Goal: Check status: Check status

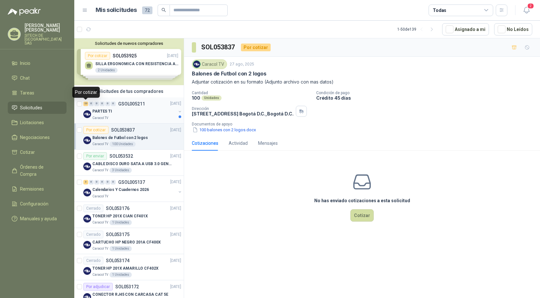
click at [85, 104] on div "23" at bounding box center [85, 104] width 5 height 5
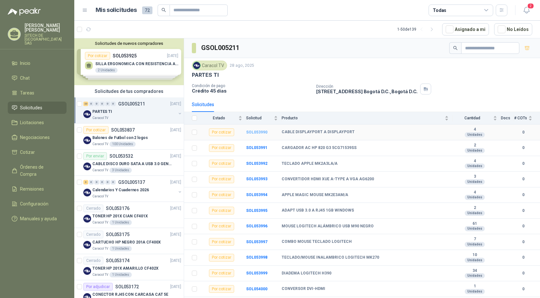
click at [248, 131] on b "SOL053990" at bounding box center [256, 132] width 21 height 5
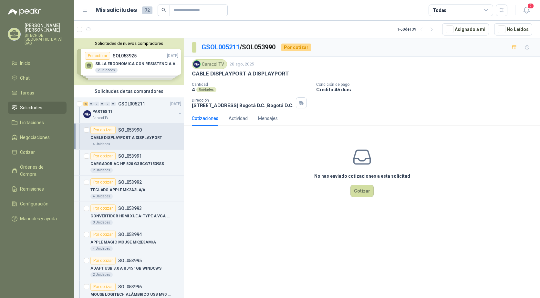
click at [210, 72] on p "CABLE DISPLAYPORT A DISPLAYPORT" at bounding box center [240, 73] width 97 height 7
copy p "CABLE DISPLAYPORT A DISPLAYPORT"
click at [114, 164] on p "CARGADOR AC HP 820 G3 5CG71539SS" at bounding box center [127, 164] width 74 height 6
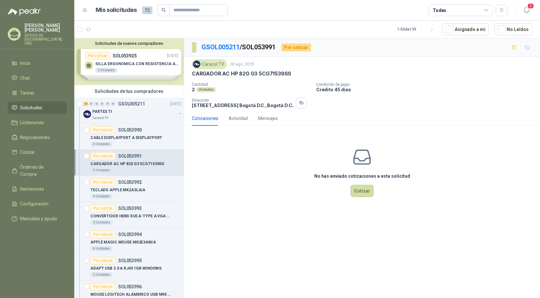
click at [235, 74] on p "CARGADOR AC HP 820 G3 5CG71539SS" at bounding box center [241, 73] width 99 height 7
copy p "CARGADOR AC HP 820 G3 5CG71539SS"
click at [116, 150] on article "Por cotizar SOL053991 CARGADOR AC HP 820 G3 5CG71539SS 2 Unidades" at bounding box center [128, 163] width 109 height 26
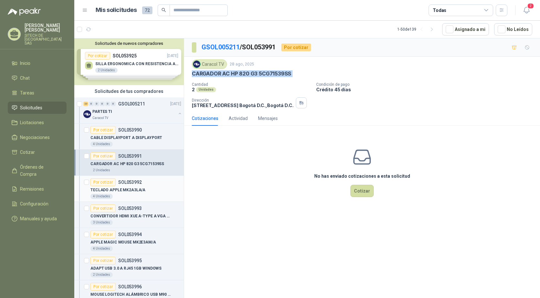
click at [118, 185] on div "Por cotizar SOL053992" at bounding box center [115, 183] width 51 height 8
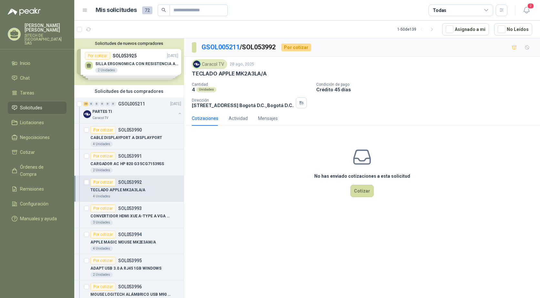
click at [225, 75] on p "TECLADO APPLE MK2A3LA/A" at bounding box center [229, 73] width 75 height 7
copy p "TECLADO APPLE MK2A3LA/A"
click at [121, 224] on div "3 Unidades" at bounding box center [135, 222] width 91 height 5
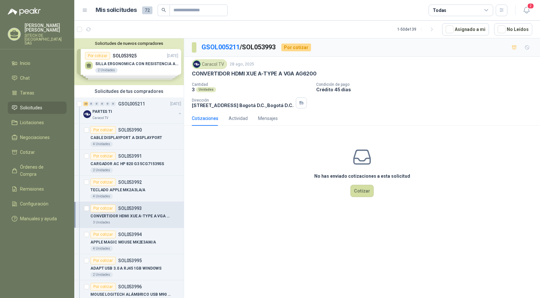
click at [240, 72] on p "CONVERTIDOR HDMI XUE A-TYPE A VGA AG6200" at bounding box center [254, 73] width 125 height 7
copy p "CONVERTIDOR HDMI XUE A-TYPE A VGA AG6200"
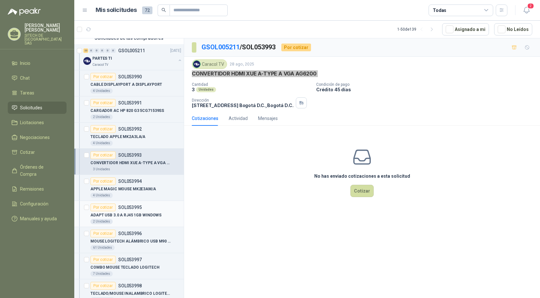
scroll to position [65, 0]
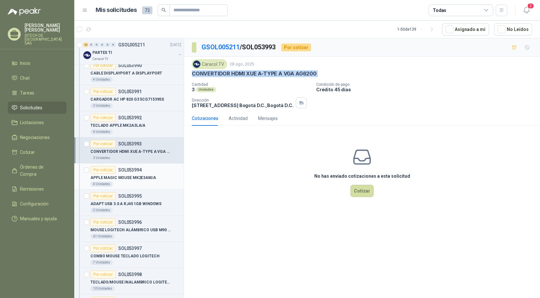
click at [114, 180] on p "APPLE MAGIC MOUSE MK2E3AM/A" at bounding box center [123, 178] width 66 height 6
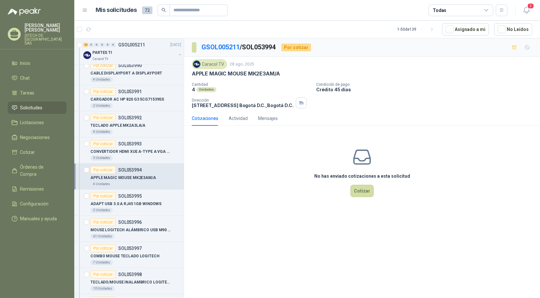
click at [228, 73] on p "APPLE MAGIC MOUSE MK2E3AM/A" at bounding box center [236, 73] width 88 height 7
copy p "APPLE MAGIC MOUSE MK2E3AM/A"
click at [122, 205] on p "ADAPT USB 3.0 A RJ45 1GB WINDOWS" at bounding box center [125, 204] width 71 height 6
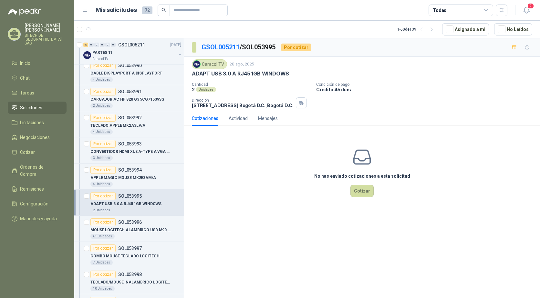
click at [231, 74] on p "ADAPT USB 3.0 A RJ45 1GB WINDOWS" at bounding box center [240, 73] width 97 height 7
copy p "ADAPT USB 3.0 A RJ45 1GB WINDOWS"
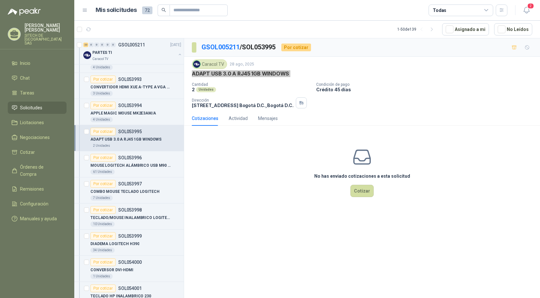
scroll to position [161, 0]
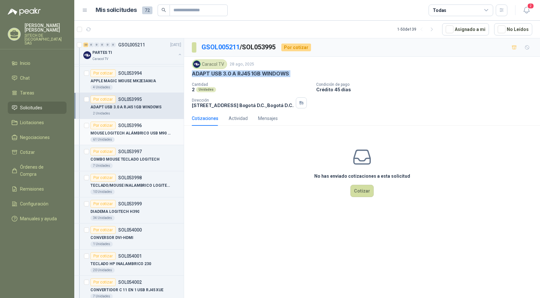
click at [114, 131] on p "MOUSE LOGITECH ALÁMBRICO USB M90 NEGRO" at bounding box center [130, 133] width 80 height 6
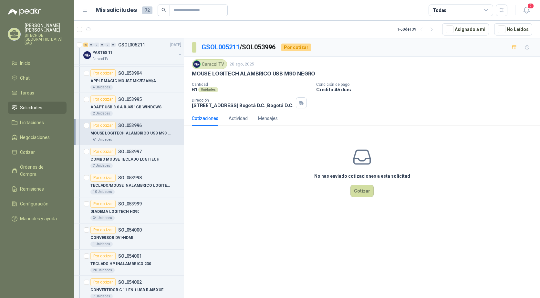
click at [248, 75] on p "MOUSE LOGITECH ALÁMBRICO USB M90 NEGRO" at bounding box center [253, 73] width 123 height 7
copy p "MOUSE LOGITECH ALÁMBRICO USB M90 NEGRO"
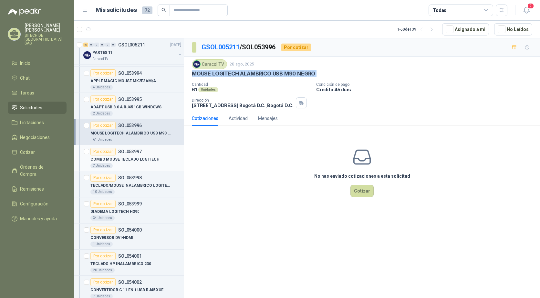
click at [131, 156] on div "COMBO MOUSE TECLADO LOGITECH" at bounding box center [135, 160] width 91 height 8
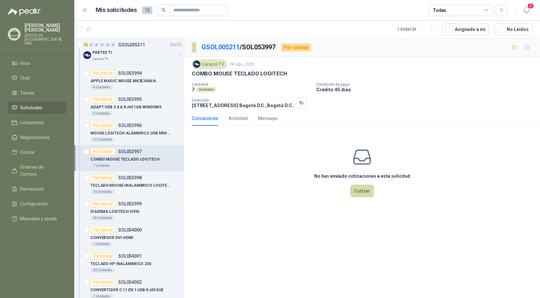
click at [221, 73] on p "COMBO MOUSE TECLADO LOGITECH" at bounding box center [239, 73] width 95 height 7
copy p "COMBO MOUSE TECLADO LOGITECH"
click at [118, 189] on p "TECLADO/MOUSE INALAMBRICO LOGITECH MK270" at bounding box center [130, 186] width 80 height 6
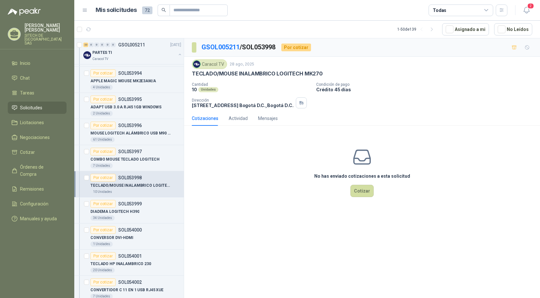
click at [224, 74] on p "TECLADO/MOUSE INALAMBRICO LOGITECH MK270" at bounding box center [257, 73] width 131 height 7
copy p "TECLADO/MOUSE INALAMBRICO LOGITECH MK270"
click at [128, 208] on div "DIADEMA LOGITECH H390" at bounding box center [135, 212] width 91 height 8
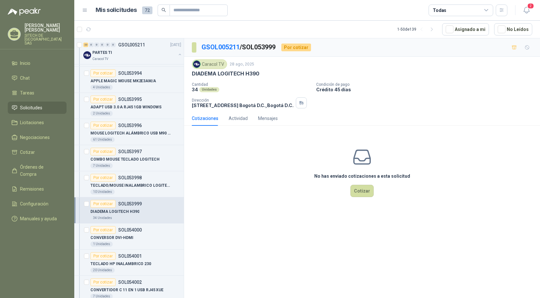
click at [218, 75] on p "DIADEMA LOGITECH H390" at bounding box center [226, 73] width 68 height 7
copy p "DIADEMA LOGITECH H390"
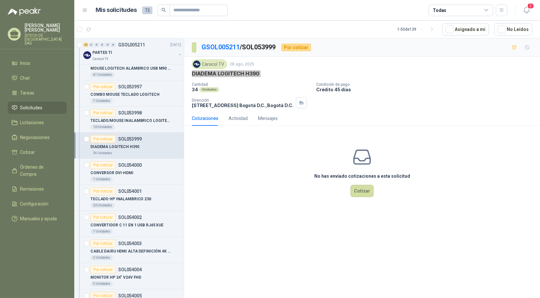
scroll to position [291, 0]
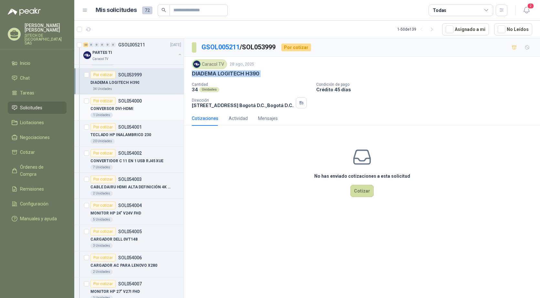
click at [131, 104] on div "Por cotizar SOL054000" at bounding box center [115, 101] width 51 height 8
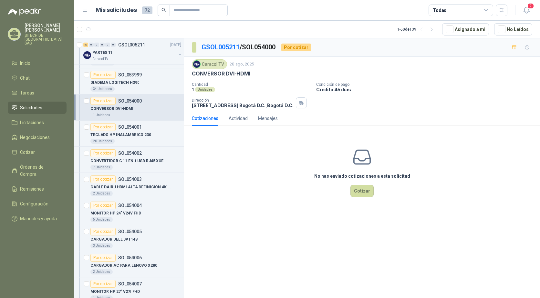
click at [218, 73] on p "CONVERSOR DVI-HDMI" at bounding box center [221, 73] width 58 height 7
click at [138, 137] on p "TECLADO HP INALAMBRICO 230" at bounding box center [120, 135] width 61 height 6
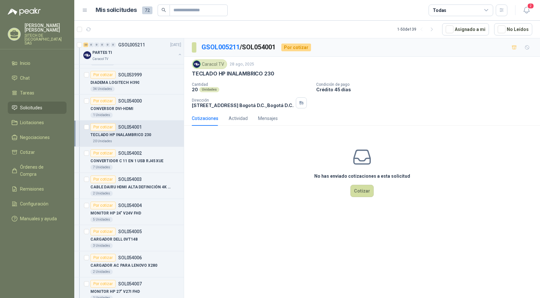
click at [246, 73] on p "TECLADO HP INALAMBRICO 230" at bounding box center [233, 73] width 82 height 7
click at [121, 163] on p "CONVERTIDOR C 11 EN 1 USB RJ45 XUE" at bounding box center [126, 161] width 73 height 6
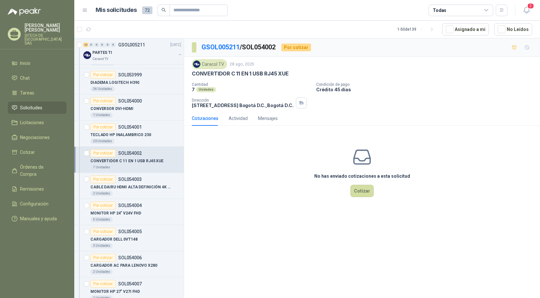
click at [232, 75] on p "CONVERTIDOR C 11 EN 1 USB RJ45 XUE" at bounding box center [240, 73] width 97 height 7
click at [126, 185] on p "CABLE DAIRU HDMI ALTA DEFINICIÓN 4K 2M" at bounding box center [130, 187] width 80 height 6
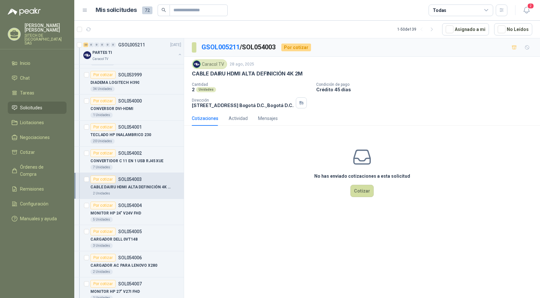
click at [225, 70] on p "CABLE DAIRU HDMI ALTA DEFINICIÓN 4K 2M" at bounding box center [247, 73] width 111 height 7
click at [120, 213] on p "MONITOR HP 24" V24V FHD" at bounding box center [115, 214] width 51 height 6
click at [132, 210] on div "MONITOR HP 24" V24V FHD" at bounding box center [135, 214] width 91 height 8
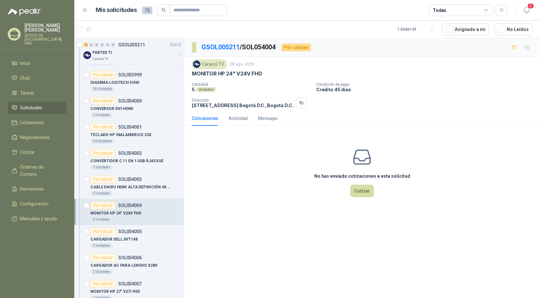
click at [224, 77] on p "MONITOR HP 24" V24V FHD" at bounding box center [227, 73] width 70 height 7
click at [132, 236] on div "CARGADOR DELL 0VT148" at bounding box center [135, 240] width 91 height 8
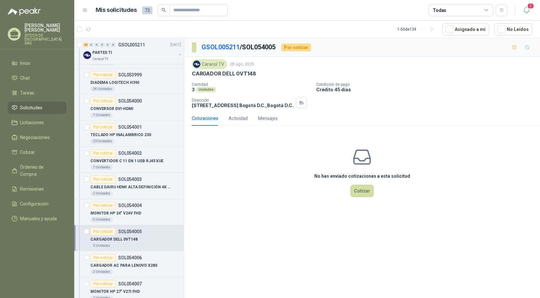
click at [216, 74] on p "CARGADOR DELL 0VT148" at bounding box center [224, 73] width 64 height 7
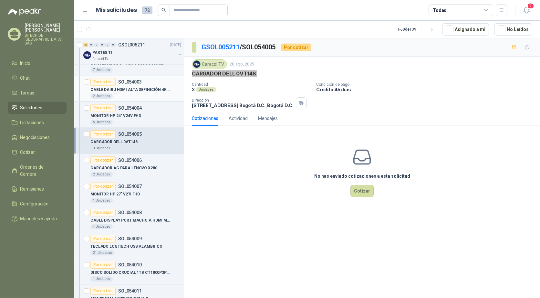
scroll to position [420, 0]
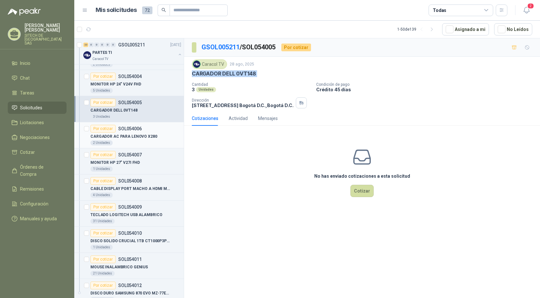
click at [130, 142] on div "2 Unidades" at bounding box center [135, 142] width 91 height 5
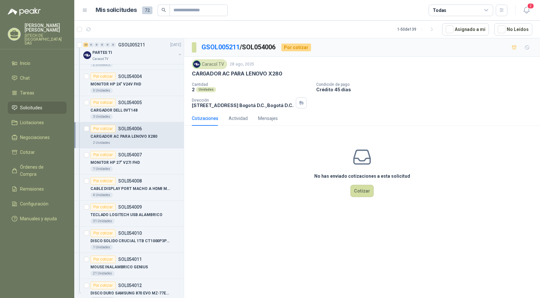
click at [223, 76] on p "CARGADOR AC PARA LENOVO X280" at bounding box center [237, 73] width 90 height 7
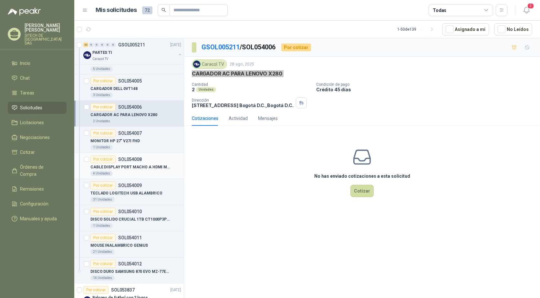
scroll to position [452, 0]
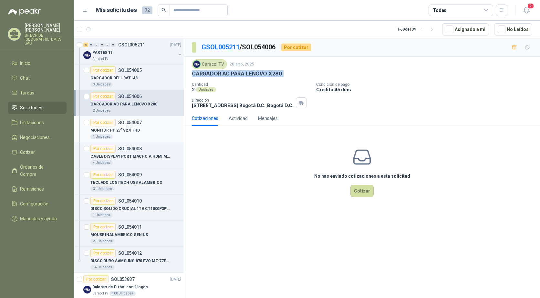
click at [123, 131] on p "MONITOR HP 27" V27I FHD" at bounding box center [114, 131] width 49 height 6
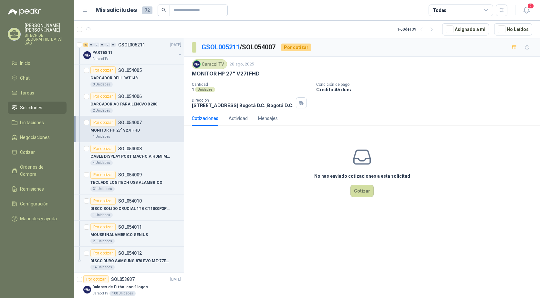
click at [214, 75] on p "MONITOR HP 27" V27I FHD" at bounding box center [226, 73] width 68 height 7
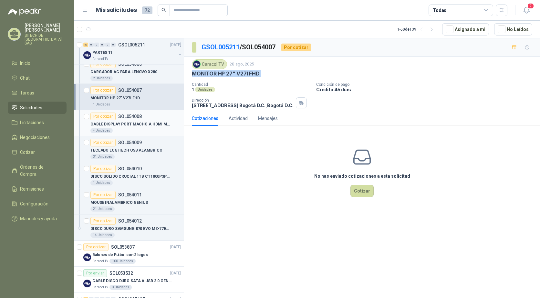
click at [128, 133] on div "4 Unidades" at bounding box center [135, 130] width 91 height 5
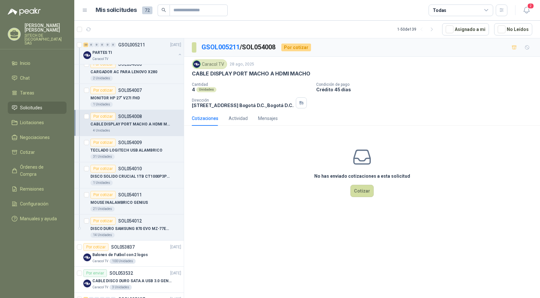
click at [256, 73] on p "CABLE DISPLAY PORT MACHO A HDMI MACHO" at bounding box center [251, 73] width 118 height 7
click at [126, 152] on p "TECLADO LOGITECH USB ALAMBRICO" at bounding box center [126, 151] width 72 height 6
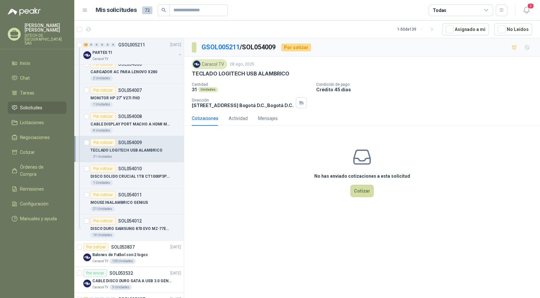
click at [220, 74] on p "TECLADO LOGITECH USB ALAMBRICO" at bounding box center [241, 73] width 98 height 7
click at [112, 174] on p "DISCO SOLIDO CRUCIAL 1TB CT1000P3PSSD" at bounding box center [130, 177] width 80 height 6
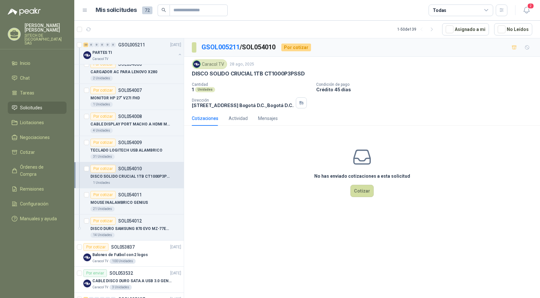
click at [223, 71] on p "DISCO SOLIDO CRUCIAL 1TB CT1000P3PSSD" at bounding box center [248, 73] width 113 height 7
click at [110, 204] on p "MOUSE INALAMBRICO GENIUS" at bounding box center [118, 203] width 57 height 6
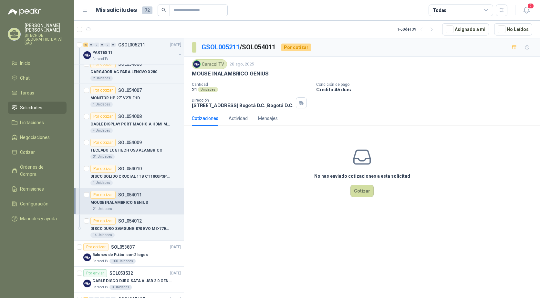
click at [229, 74] on p "MOUSE INALAMBRICO GENIUS" at bounding box center [230, 73] width 77 height 7
click at [127, 226] on p "DISCO DURO SAMSUNG 870 EVO MZ-77E1T0 1TB" at bounding box center [130, 229] width 80 height 6
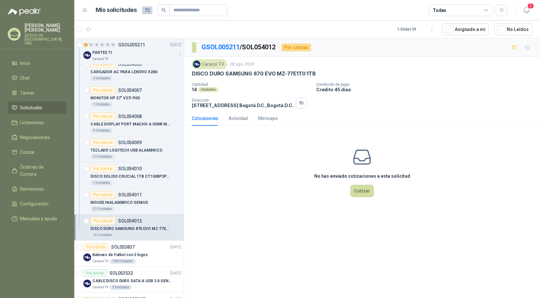
click at [219, 76] on p "DISCO DURO SAMSUNG 870 EVO MZ-77E1T0 1TB" at bounding box center [254, 73] width 124 height 7
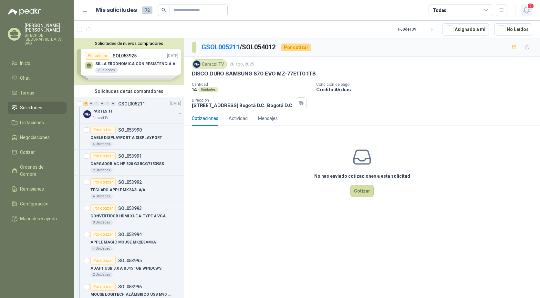
click at [523, 10] on icon "button" at bounding box center [527, 10] width 8 height 8
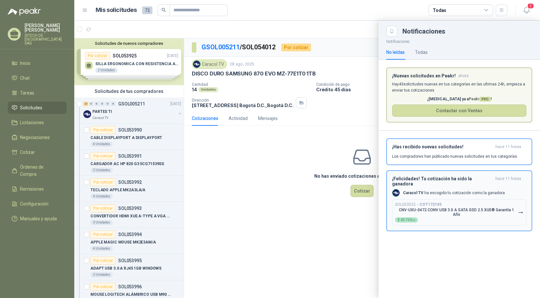
click at [412, 162] on button "¡Has recibido nuevas solicitudes! hace 11 horas Los compradores han publicado n…" at bounding box center [459, 152] width 146 height 27
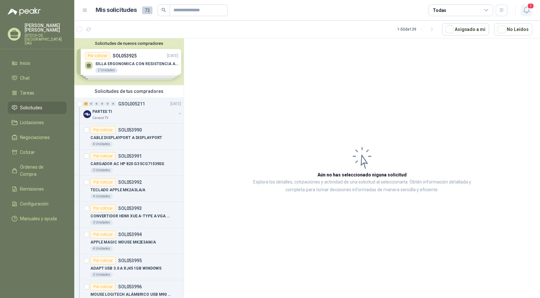
click at [524, 12] on icon "button" at bounding box center [526, 10] width 5 height 6
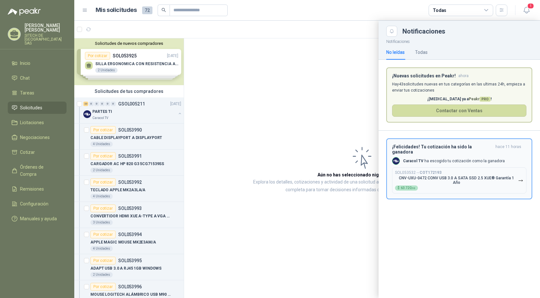
click at [427, 161] on div "Caracol TV ha escogido tu cotización como la ganadora" at bounding box center [448, 161] width 113 height 8
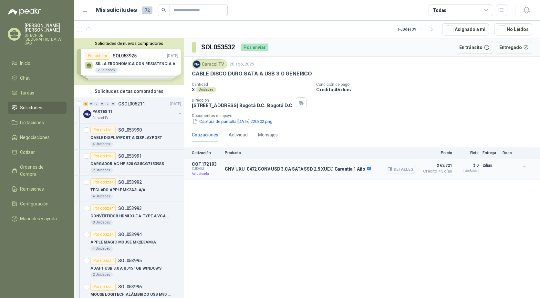
click at [243, 171] on p "CNV-UXU-0472 CONV USB 3.0 A SATA SSD 2.5 XUE® Garantía 1 Año" at bounding box center [298, 170] width 146 height 6
click at [394, 169] on button "Detalles" at bounding box center [401, 169] width 30 height 9
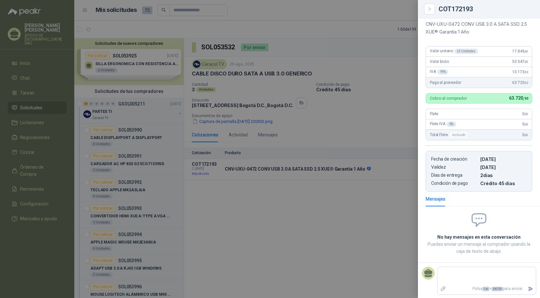
scroll to position [74, 0]
click at [318, 222] on div at bounding box center [270, 149] width 540 height 298
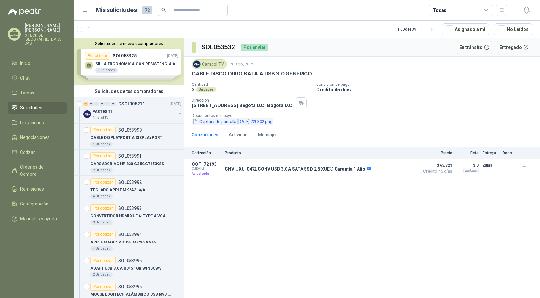
click at [210, 123] on button "Captura de pantalla 2025-08-26 220302.png" at bounding box center [232, 121] width 81 height 7
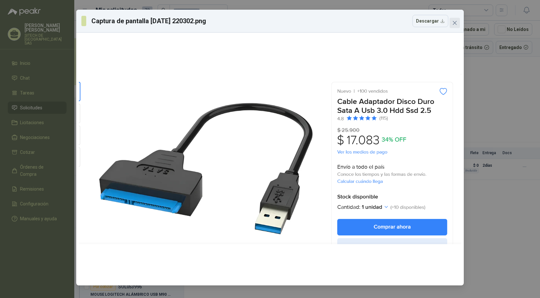
click at [455, 21] on icon "close" at bounding box center [454, 22] width 5 height 5
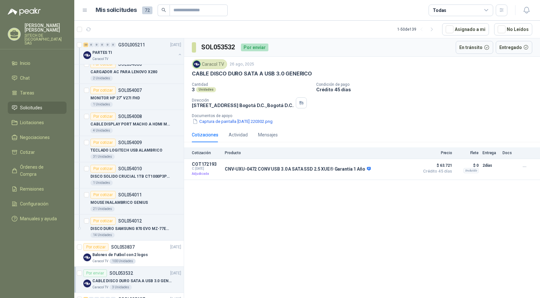
scroll to position [581, 0]
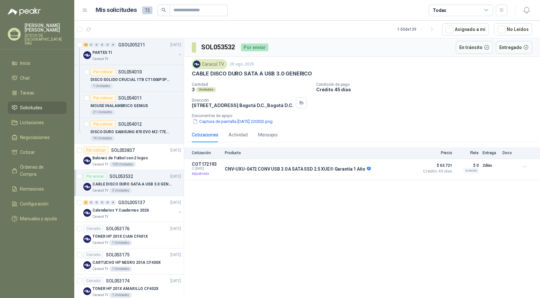
click at [121, 183] on p "CABLE DISCO DURO SATA A USB 3.0 GENERICO" at bounding box center [132, 185] width 80 height 6
click at [123, 182] on p "CABLE DISCO DURO SATA A USB 3.0 GENERICO" at bounding box center [132, 185] width 80 height 6
click at [133, 183] on p "CABLE DISCO DURO SATA A USB 3.0 GENERICO" at bounding box center [132, 185] width 80 height 6
